Goal: Use online tool/utility: Utilize a website feature to perform a specific function

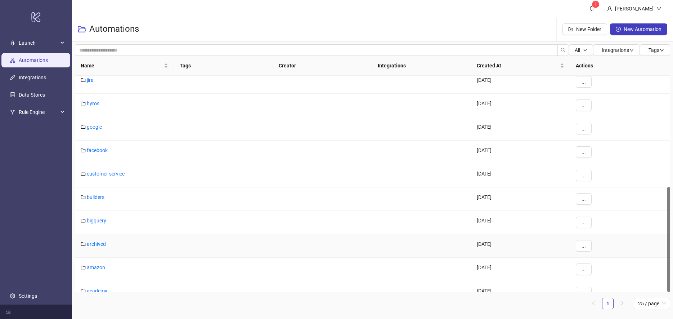
scroll to position [229, 0]
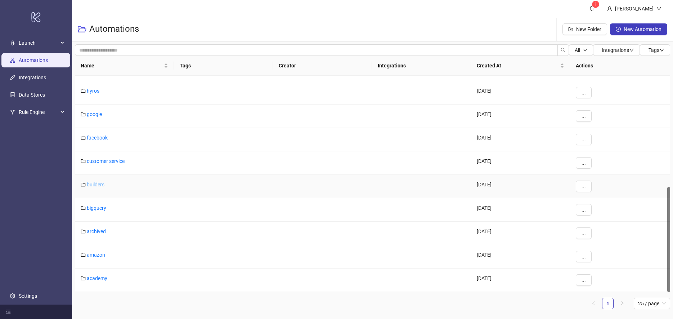
click at [99, 186] on link "builders" at bounding box center [96, 185] width 18 height 6
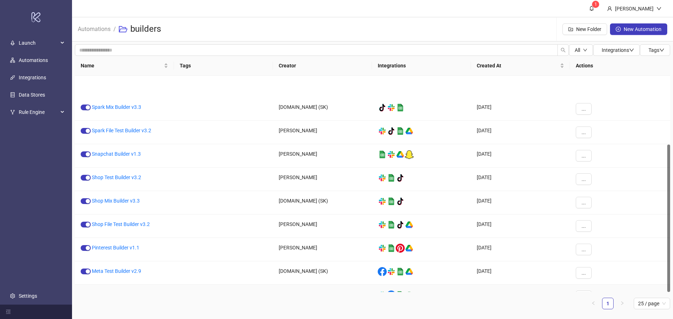
scroll to position [101, 0]
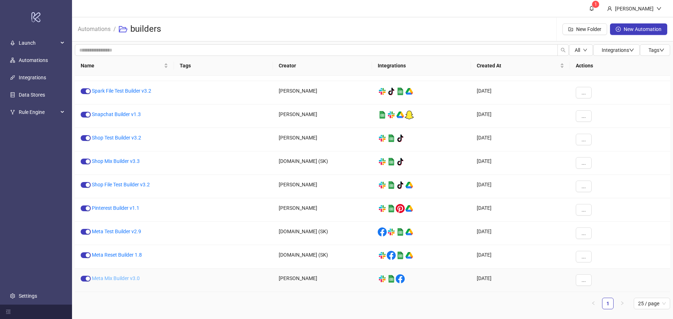
click at [116, 277] on link "Meta Mix Builder v3.0" at bounding box center [116, 278] width 48 height 6
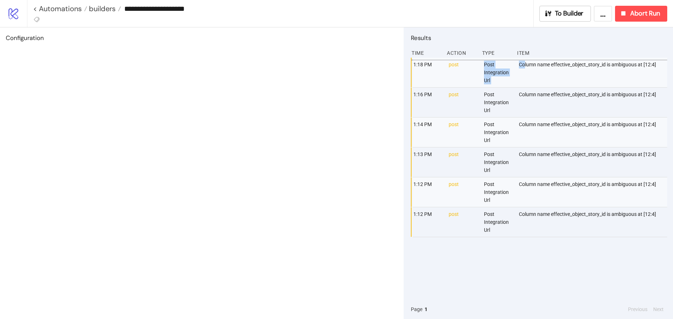
drag, startPoint x: 525, startPoint y: 79, endPoint x: 482, endPoint y: 65, distance: 45.2
click at [482, 65] on div "1:18 PM post Post Integration Url Column name effective_object_story_id is ambi…" at bounding box center [541, 73] width 256 height 30
click at [448, 278] on div "1:18 PM post Post Integration Url Column name effective_object_story_id is ambi…" at bounding box center [539, 179] width 256 height 242
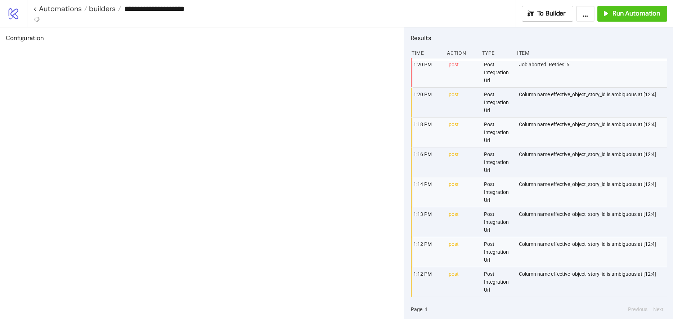
click at [332, 134] on div "Configuration" at bounding box center [202, 172] width 404 height 291
click at [628, 14] on span "Run Automation" at bounding box center [637, 13] width 48 height 8
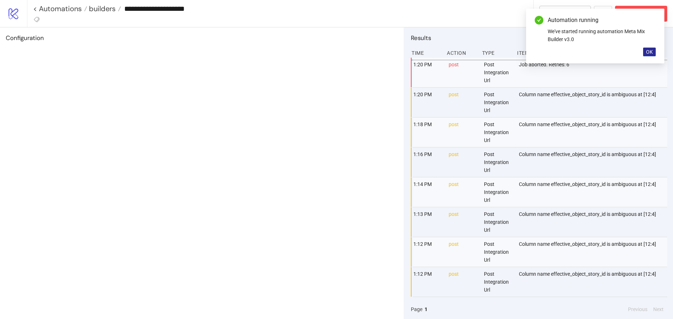
click at [647, 51] on span "OK" at bounding box center [649, 52] width 7 height 6
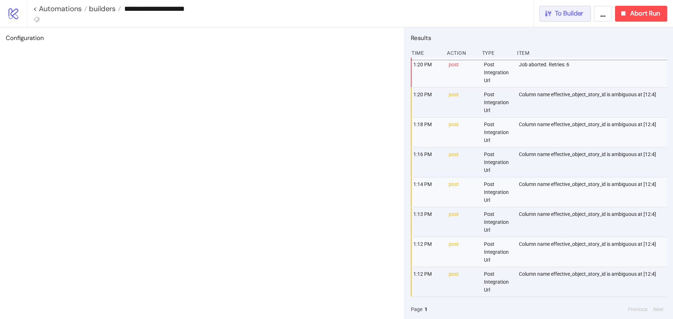
click at [572, 14] on span "To Builder" at bounding box center [569, 13] width 29 height 8
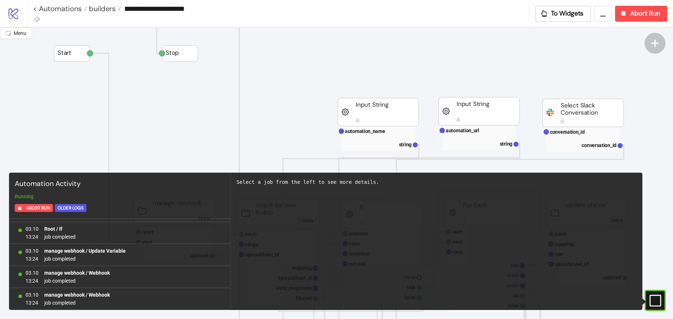
scroll to position [216, 0]
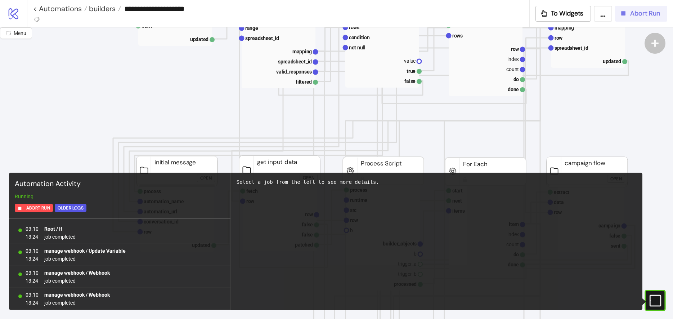
click at [641, 16] on span "Abort Run" at bounding box center [645, 13] width 30 height 8
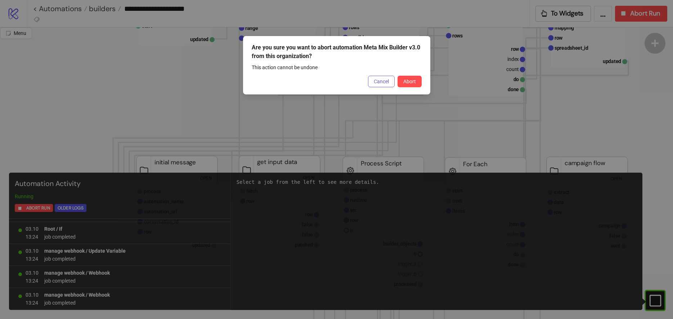
click at [382, 86] on button "Cancel" at bounding box center [381, 82] width 27 height 12
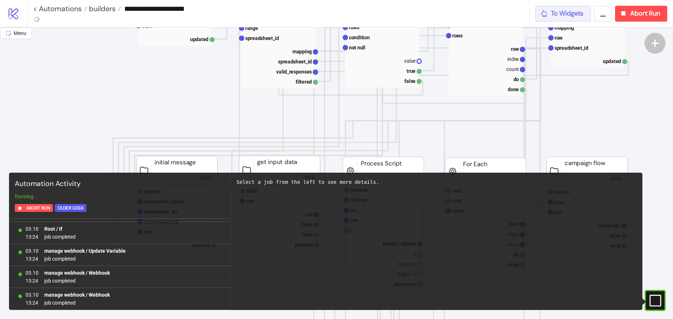
click at [567, 18] on button "To Widgets" at bounding box center [564, 14] width 56 height 16
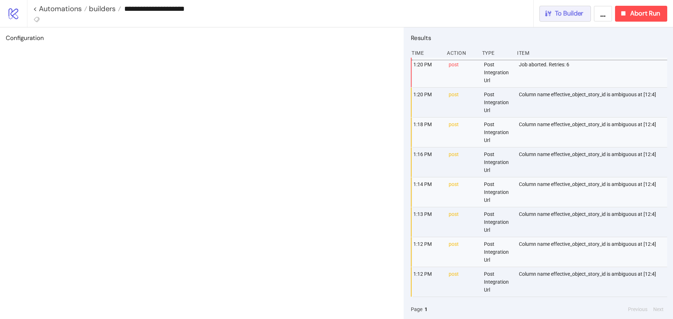
click at [563, 17] on span "To Builder" at bounding box center [569, 13] width 29 height 8
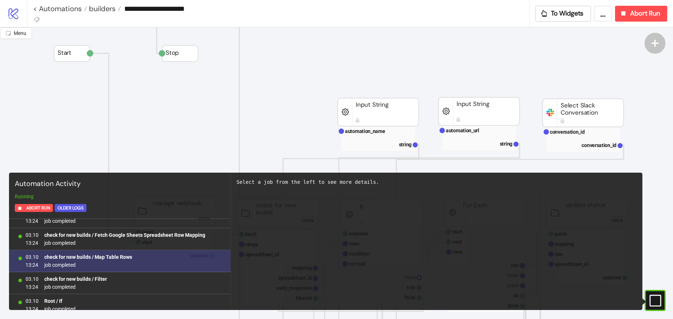
scroll to position [3424, 0]
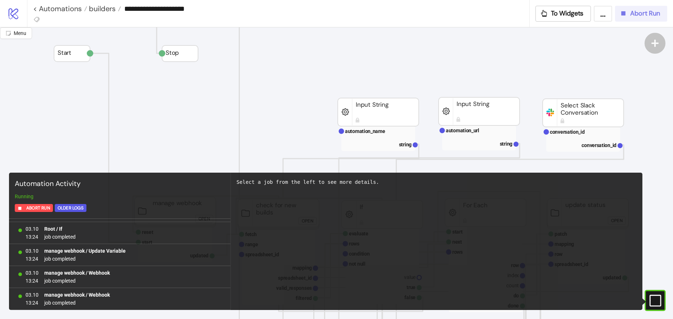
click at [634, 17] on span "Abort Run" at bounding box center [645, 13] width 30 height 8
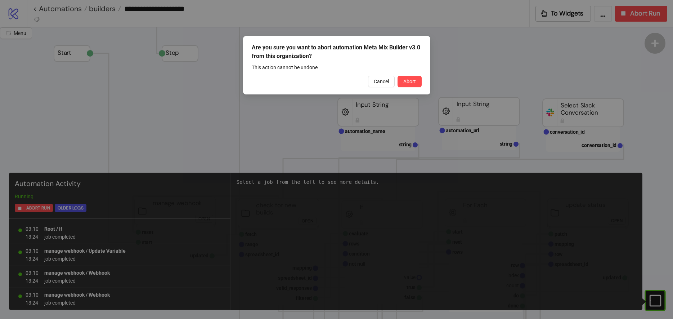
click at [406, 81] on span "Abort" at bounding box center [409, 82] width 13 height 6
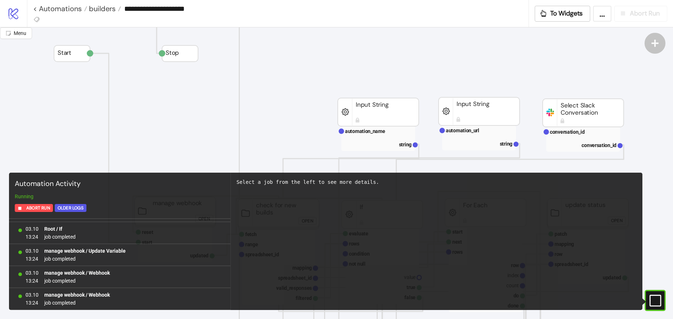
scroll to position [0, 0]
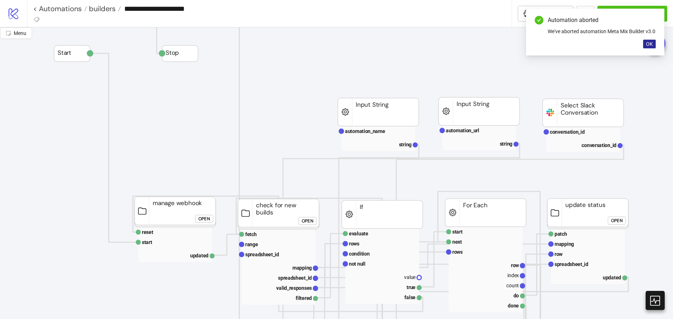
click at [647, 47] on span "OK" at bounding box center [649, 44] width 7 height 6
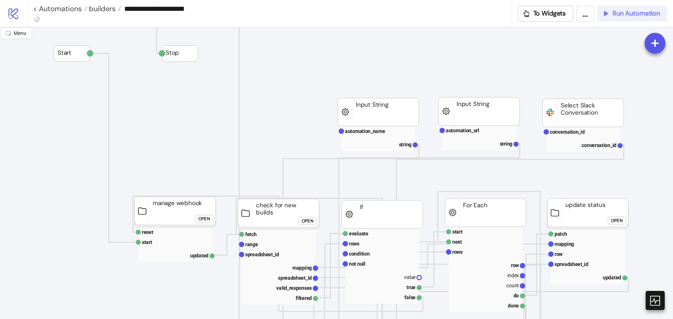
click at [626, 17] on span "Run Automation" at bounding box center [637, 13] width 48 height 8
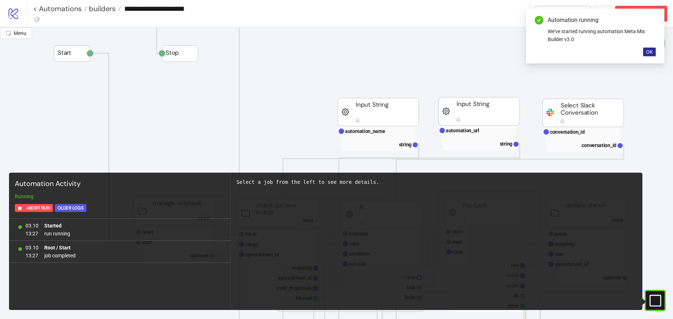
click at [652, 53] on span "OK" at bounding box center [649, 52] width 7 height 6
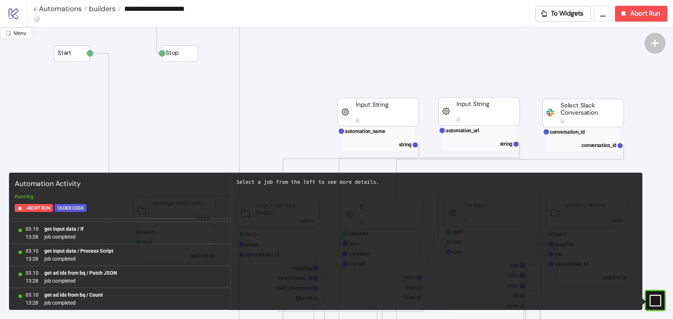
scroll to position [1710, 0]
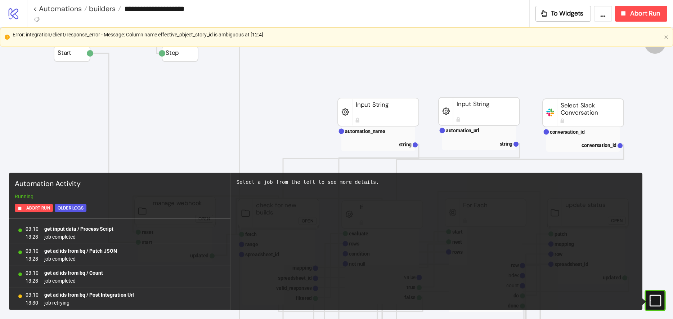
click at [552, 42] on div "Error: integration/client/response_error - Message: Column name effective_objec…" at bounding box center [337, 37] width 649 height 13
click at [559, 8] on button "To Widgets" at bounding box center [564, 14] width 56 height 16
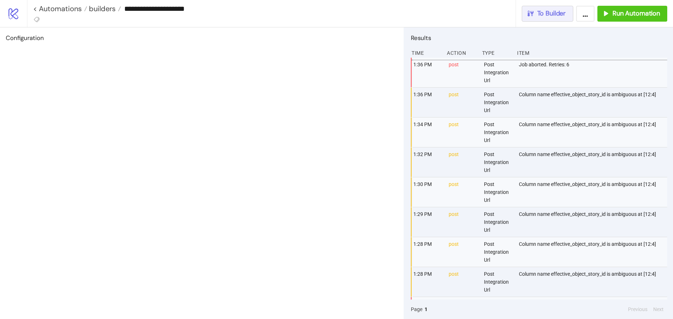
click at [547, 11] on span "To Builder" at bounding box center [551, 13] width 29 height 8
